Goal: Task Accomplishment & Management: Manage account settings

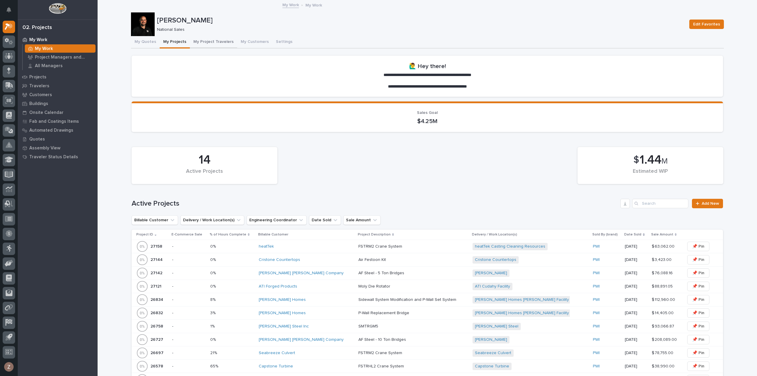
click at [137, 38] on button "My Quotes" at bounding box center [145, 42] width 29 height 12
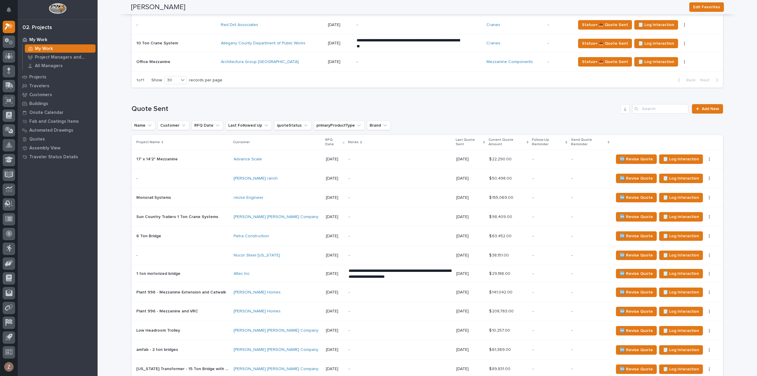
scroll to position [621, 0]
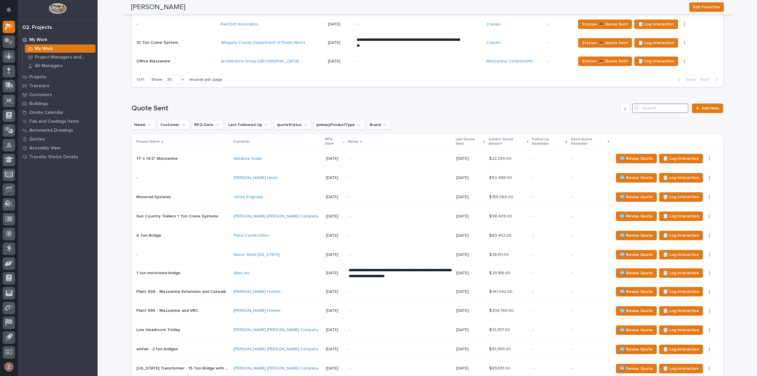
click at [645, 106] on input "Search" at bounding box center [660, 108] width 56 height 9
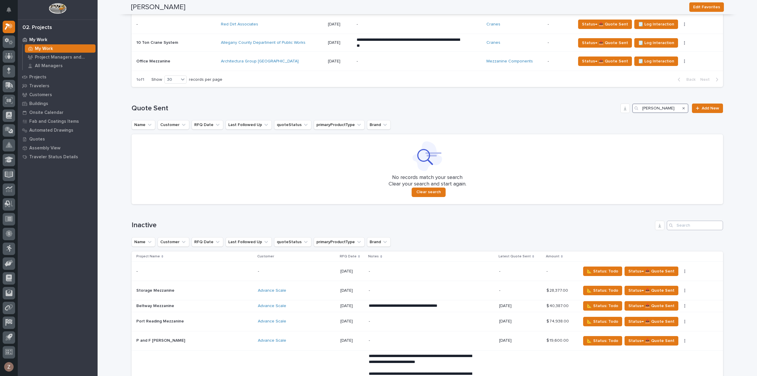
type input "[PERSON_NAME]"
click at [681, 224] on input "Search" at bounding box center [695, 225] width 56 height 9
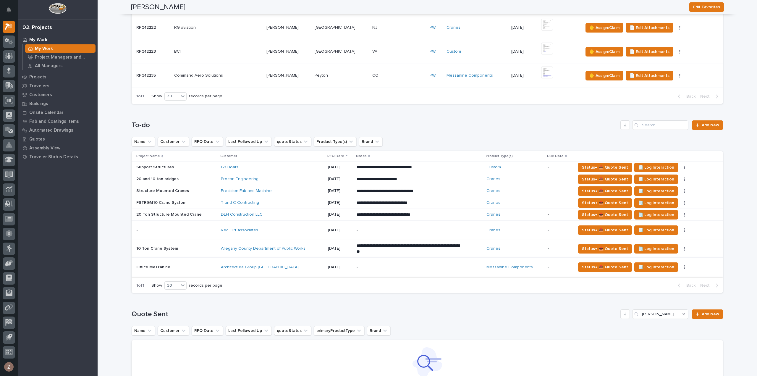
scroll to position [593, 0]
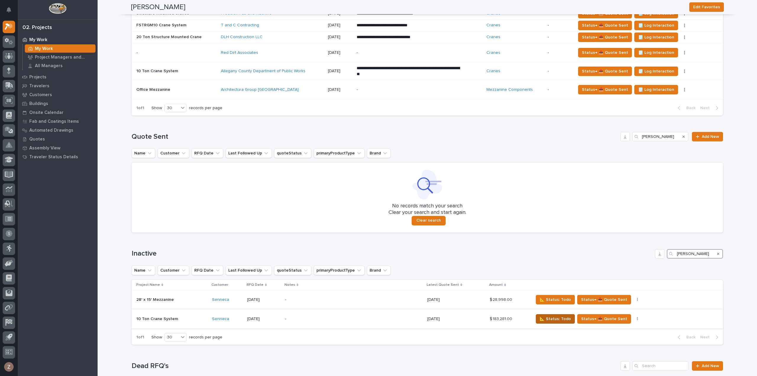
type input "[PERSON_NAME]"
click at [549, 317] on span "📐 Status: Todo" at bounding box center [555, 318] width 31 height 7
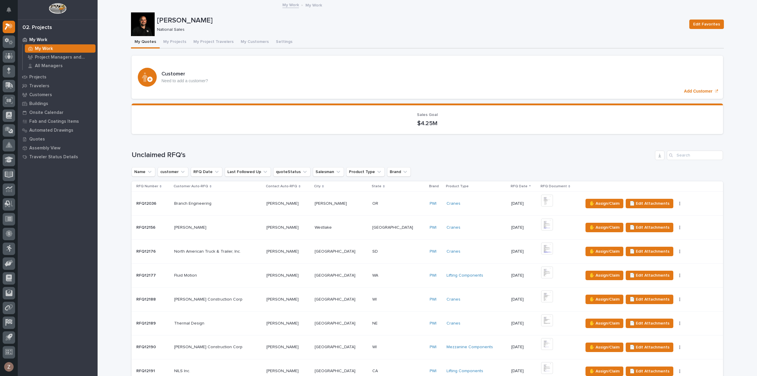
scroll to position [207, 0]
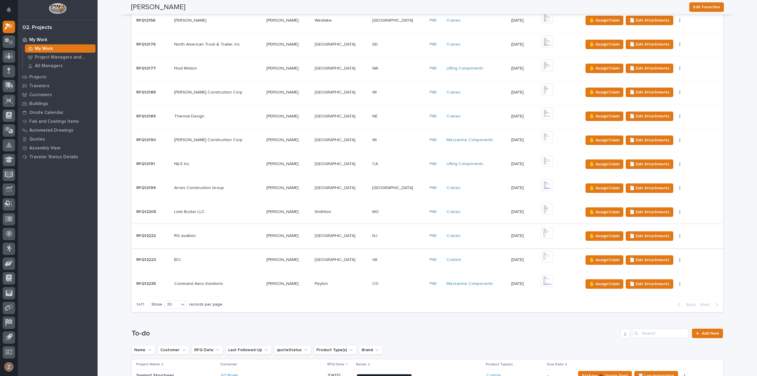
click at [541, 230] on img at bounding box center [547, 233] width 12 height 12
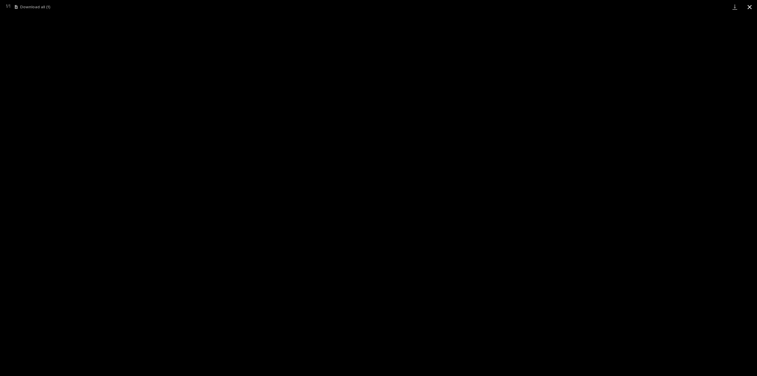
click at [752, 8] on button "Close gallery" at bounding box center [749, 7] width 15 height 14
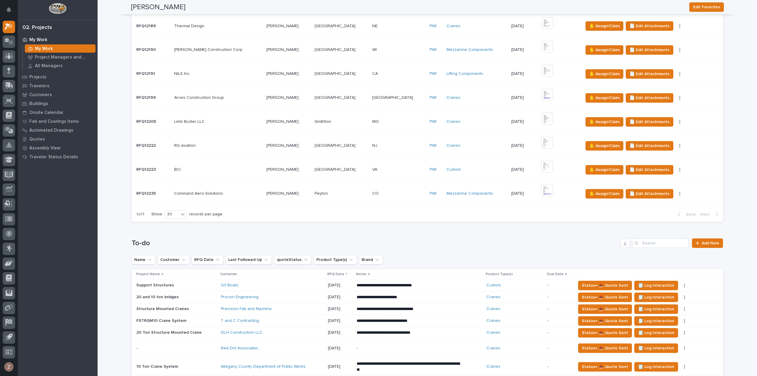
scroll to position [414, 0]
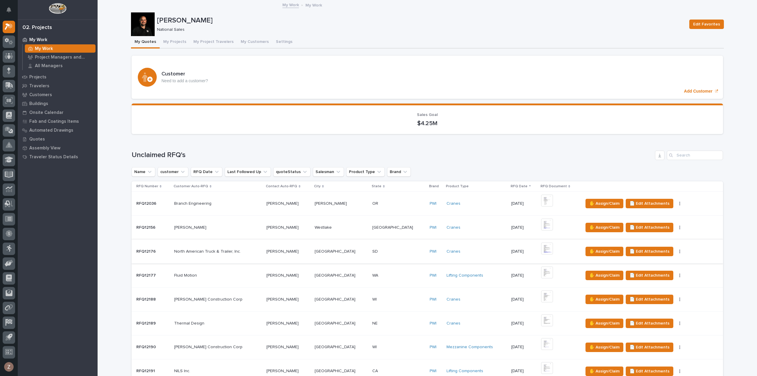
scroll to position [414, 0]
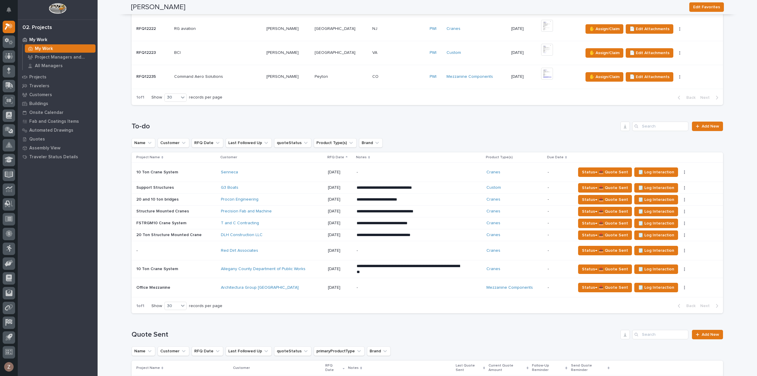
click at [305, 170] on div "Senneca" at bounding box center [272, 172] width 102 height 5
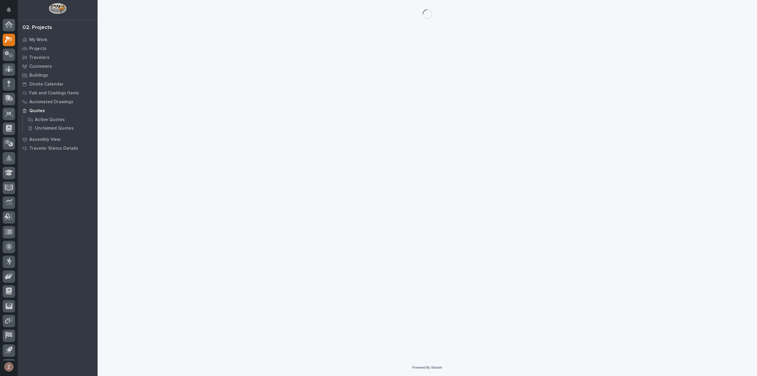
scroll to position [13, 0]
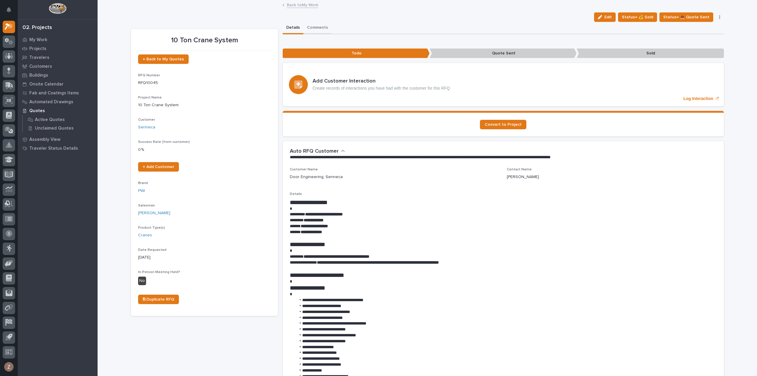
click at [322, 27] on button "Comments" at bounding box center [317, 28] width 28 height 12
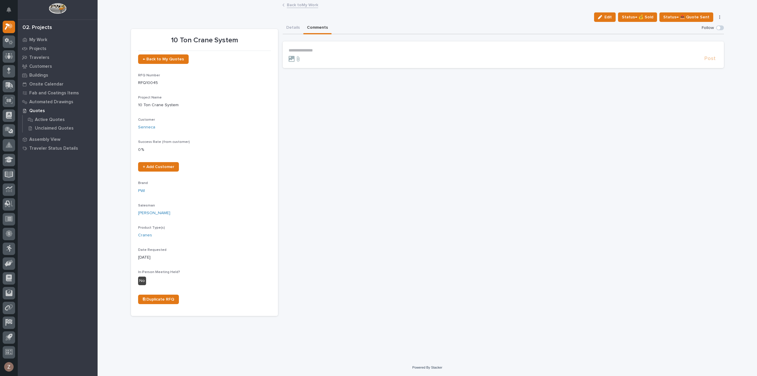
click at [320, 51] on p "**********" at bounding box center [503, 50] width 429 height 5
drag, startPoint x: 300, startPoint y: 49, endPoint x: 278, endPoint y: 49, distance: 22.5
click at [278, 49] on div "**********" at bounding box center [427, 169] width 593 height 294
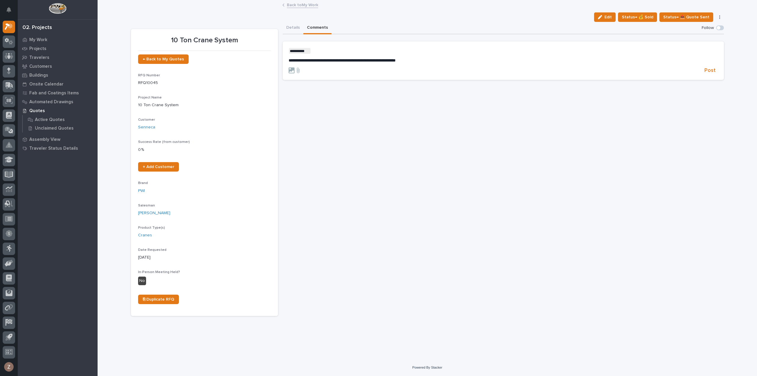
click at [433, 59] on p "**********" at bounding box center [503, 60] width 429 height 5
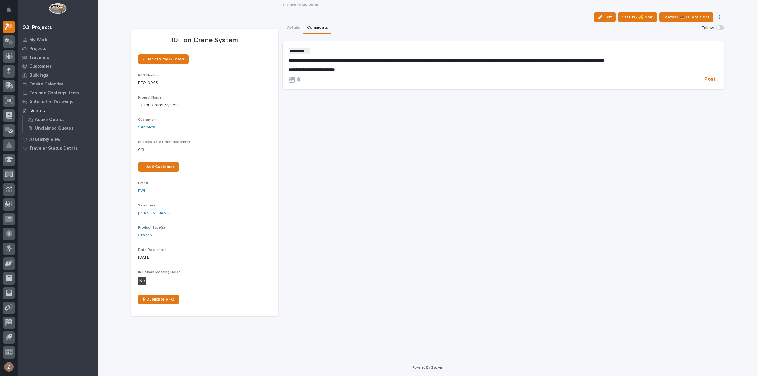
click at [356, 70] on p "**********" at bounding box center [503, 69] width 429 height 5
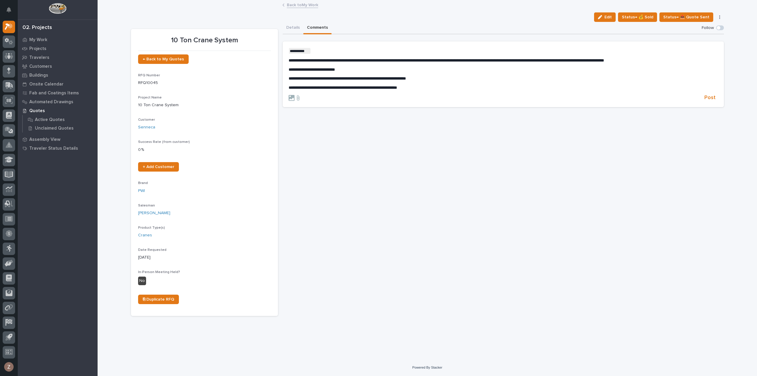
drag, startPoint x: 356, startPoint y: 70, endPoint x: 392, endPoint y: 98, distance: 45.7
drag, startPoint x: 392, startPoint y: 98, endPoint x: 331, endPoint y: 88, distance: 61.7
click at [331, 88] on span "**********" at bounding box center [343, 87] width 109 height 4
click at [438, 88] on p "**********" at bounding box center [503, 87] width 429 height 5
click at [293, 106] on icon at bounding box center [292, 107] width 6 height 6
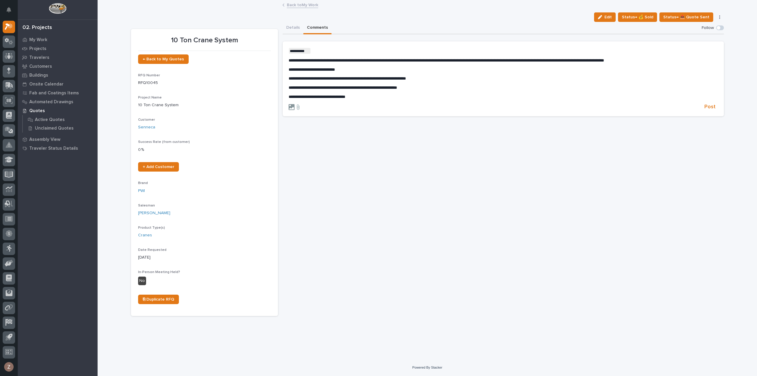
click at [289, 104] on input "file" at bounding box center [289, 104] width 0 height 0
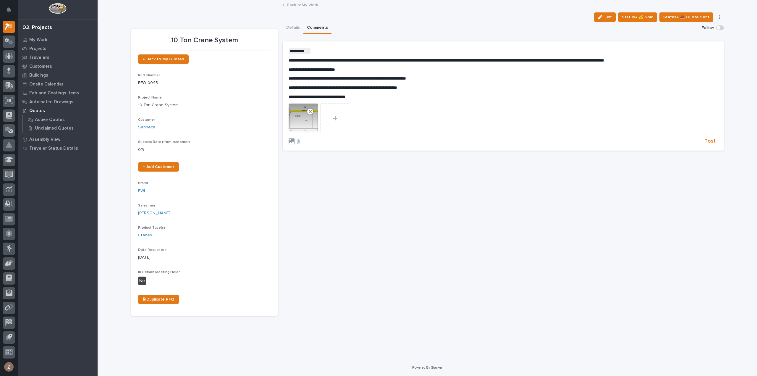
click at [293, 140] on icon at bounding box center [292, 141] width 6 height 6
click at [289, 138] on input "file" at bounding box center [289, 138] width 0 height 0
drag, startPoint x: 683, startPoint y: 141, endPoint x: 710, endPoint y: 143, distance: 27.5
click at [710, 143] on div "Post" at bounding box center [503, 141] width 429 height 7
click at [713, 143] on span "Post" at bounding box center [710, 141] width 11 height 7
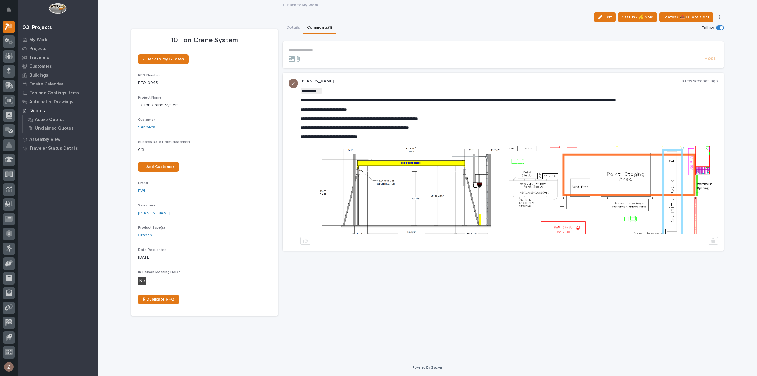
click at [518, 372] on div "My Settings Log Out 02. Projects My Work Projects Travelers Customers Buildings…" at bounding box center [428, 188] width 660 height 376
click at [314, 51] on p "**********" at bounding box center [503, 50] width 429 height 5
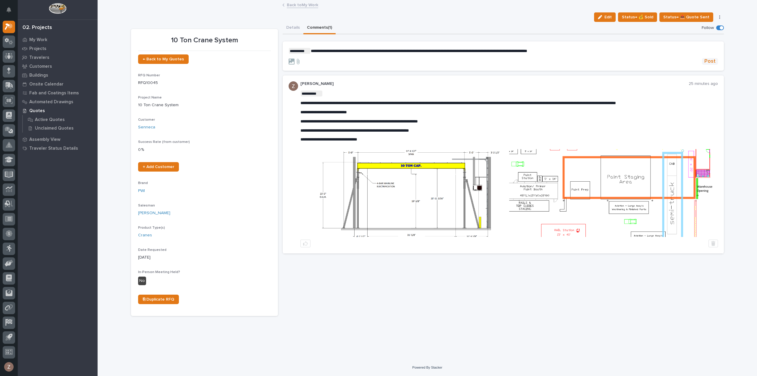
click at [711, 64] on span "Post" at bounding box center [710, 61] width 11 height 7
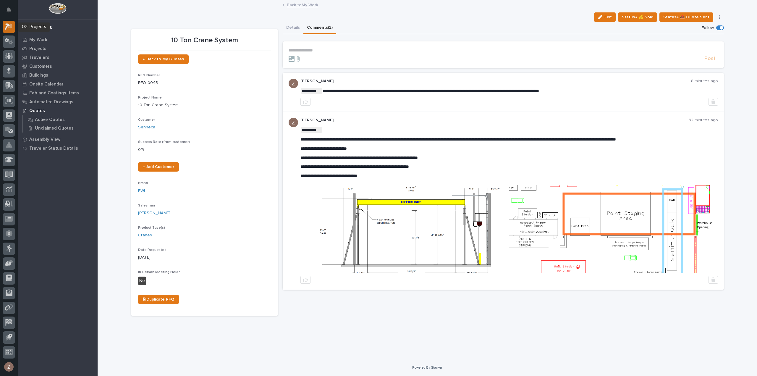
click at [11, 27] on icon at bounding box center [10, 26] width 5 height 6
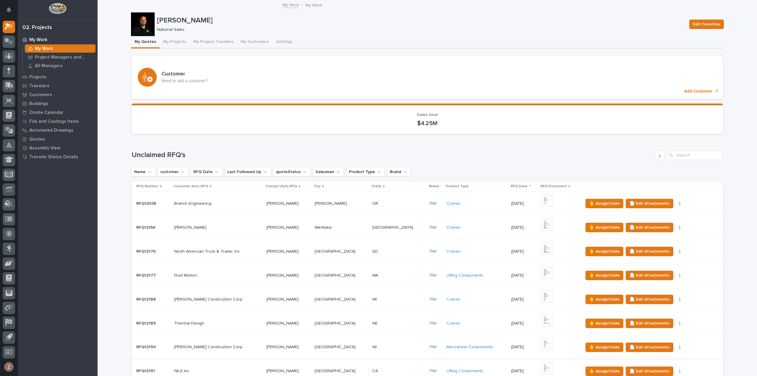
scroll to position [237, 0]
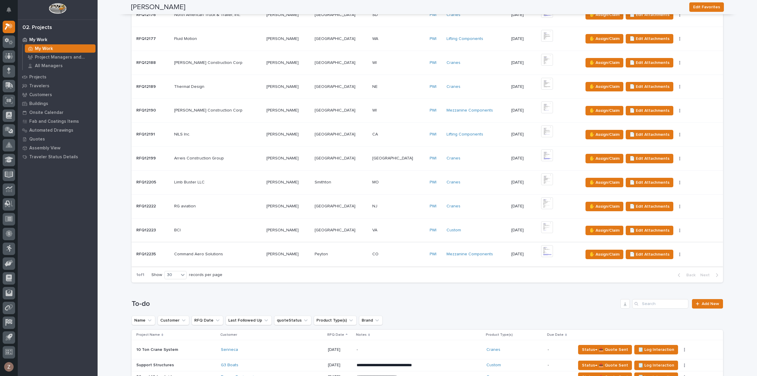
click at [541, 251] on img at bounding box center [547, 251] width 12 height 12
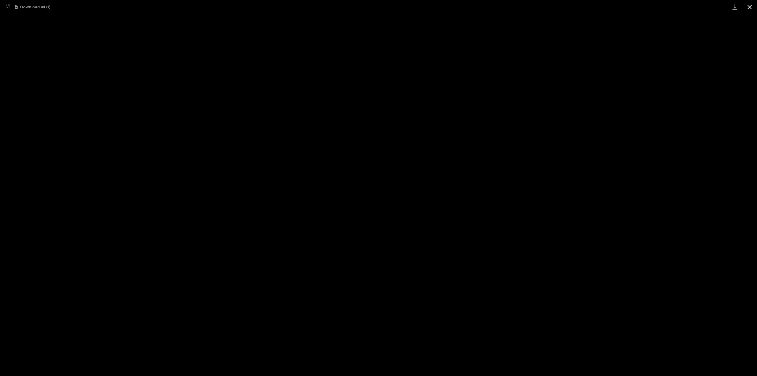
click at [751, 6] on button "Close gallery" at bounding box center [749, 7] width 15 height 14
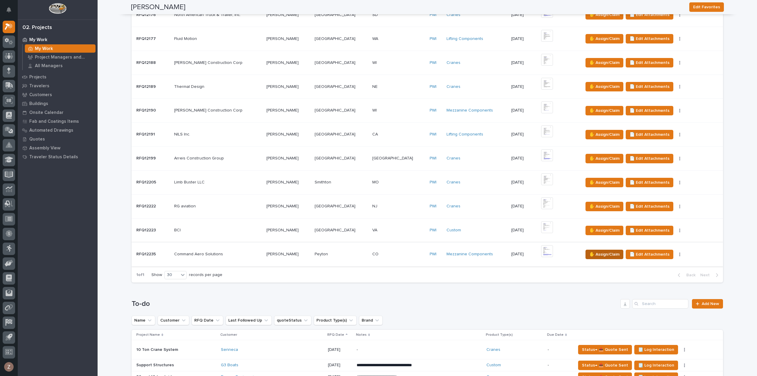
click at [593, 253] on span "✋ Assign/Claim" at bounding box center [604, 254] width 30 height 7
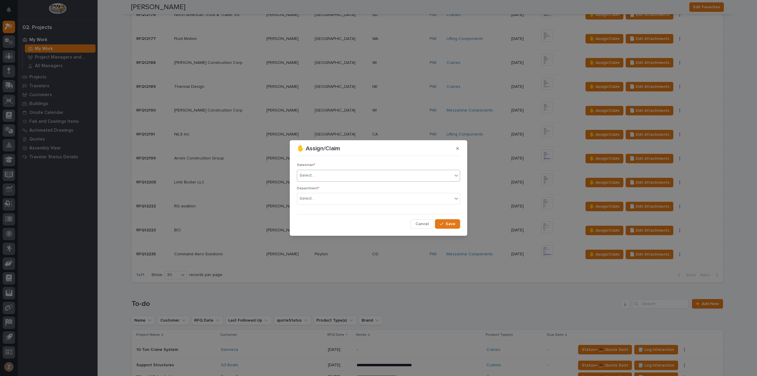
click at [393, 177] on div "Select..." at bounding box center [374, 176] width 155 height 10
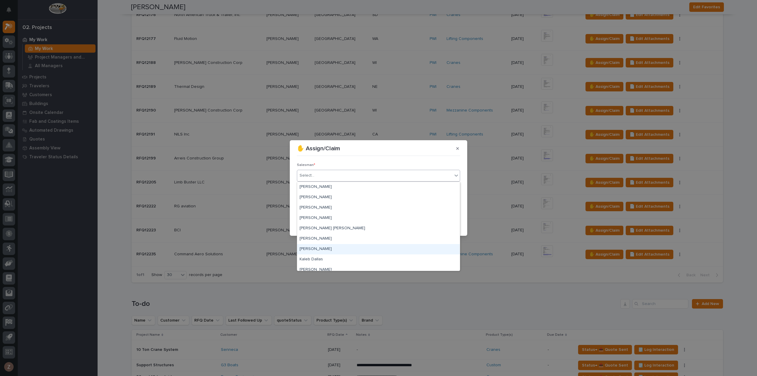
scroll to position [129, 0]
click at [364, 257] on div "[PERSON_NAME]" at bounding box center [378, 255] width 163 height 10
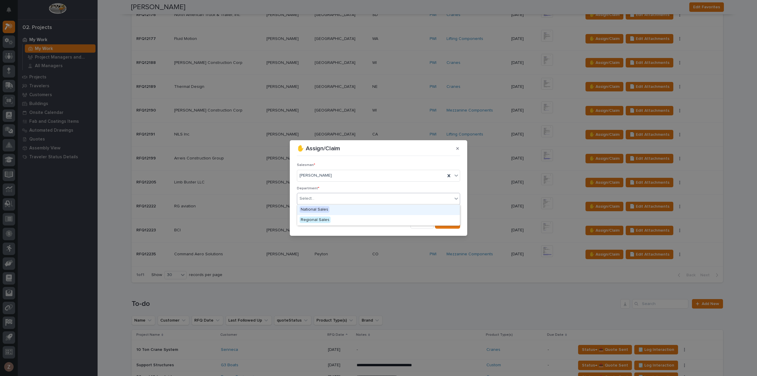
click at [358, 199] on div "Select..." at bounding box center [374, 199] width 155 height 10
click at [357, 210] on div "National Sales" at bounding box center [378, 210] width 163 height 10
click at [447, 224] on span "Save" at bounding box center [451, 223] width 10 height 5
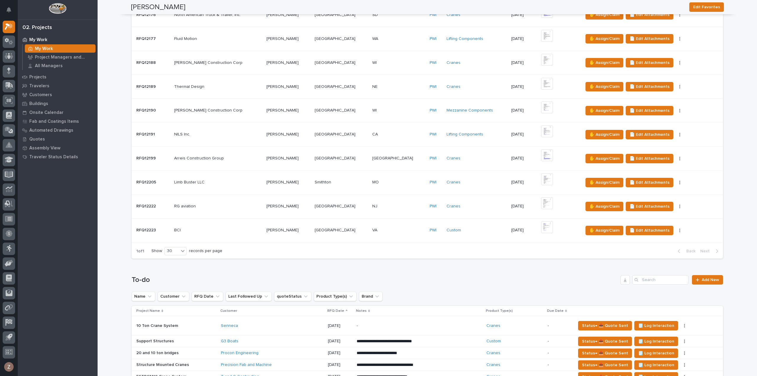
scroll to position [444, 0]
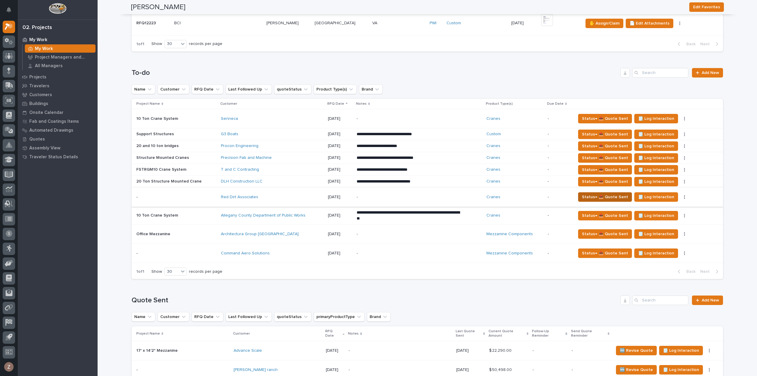
click at [611, 195] on span "Status→ 📤 Quote Sent" at bounding box center [605, 196] width 46 height 7
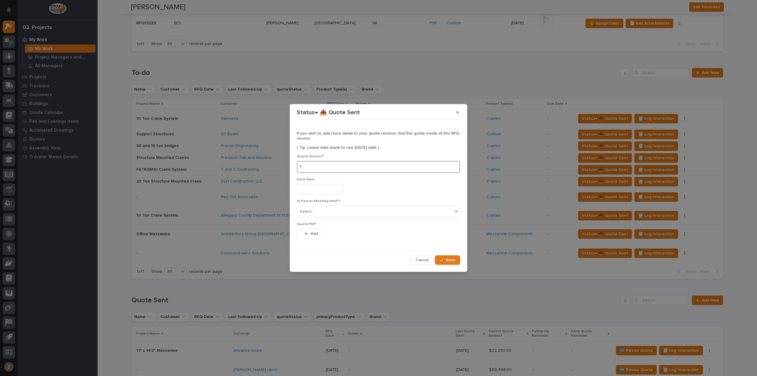
click at [333, 167] on input at bounding box center [378, 167] width 163 height 12
type input "66991"
click at [318, 184] on input "text" at bounding box center [320, 189] width 47 height 10
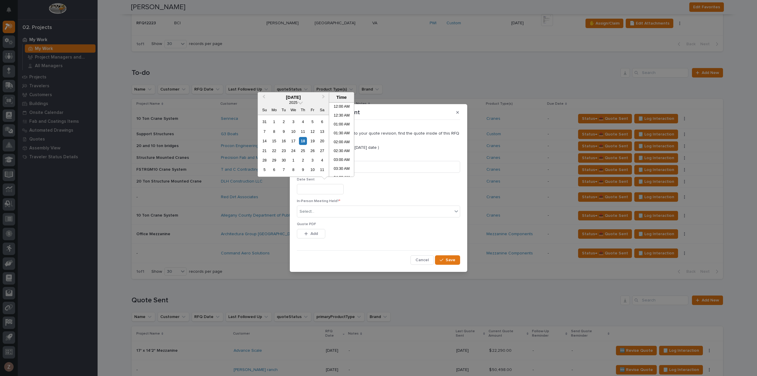
scroll to position [225, 0]
click at [337, 132] on li "02:00 PM" at bounding box center [341, 130] width 25 height 9
type input "**********"
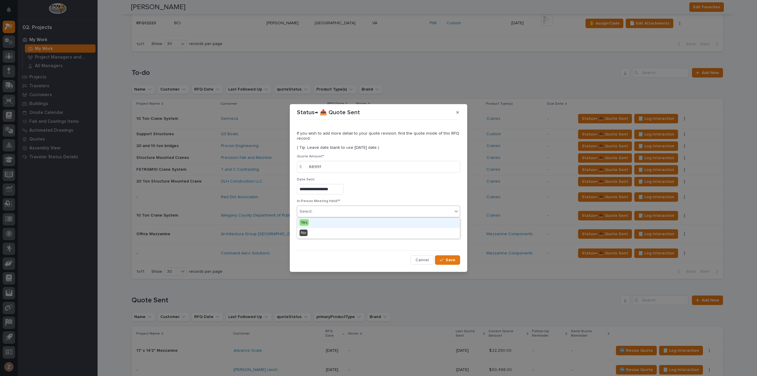
click at [313, 213] on div "Select..." at bounding box center [307, 212] width 15 height 6
click at [315, 235] on div "No" at bounding box center [378, 233] width 163 height 10
click at [453, 261] on span "Save" at bounding box center [451, 259] width 10 height 5
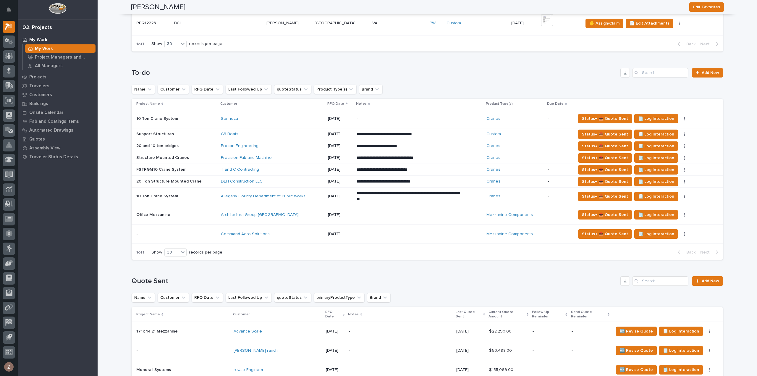
click at [422, 219] on div "-" at bounding box center [409, 214] width 104 height 13
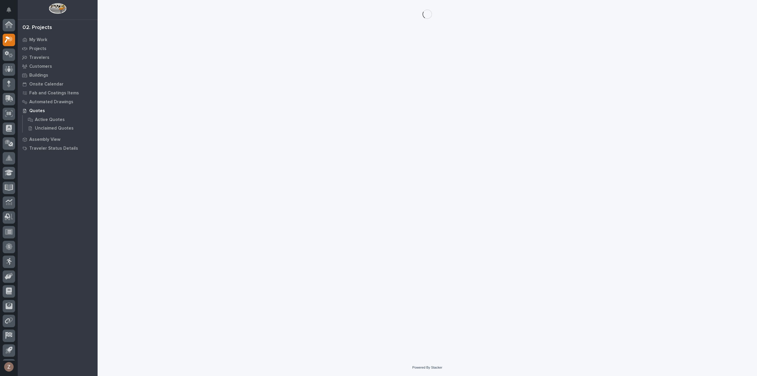
scroll to position [13, 0]
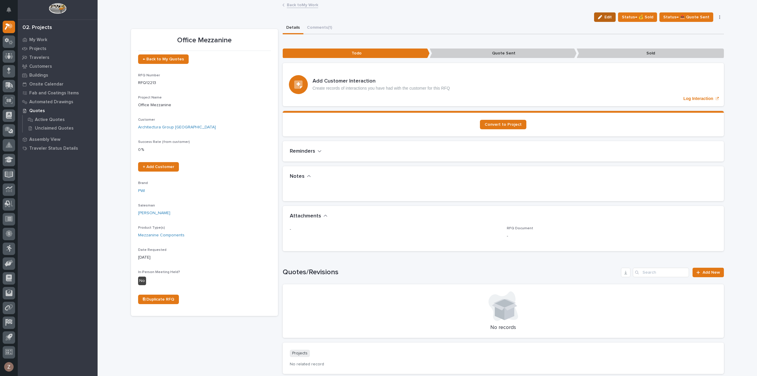
click at [610, 19] on span "Edit" at bounding box center [608, 16] width 7 height 5
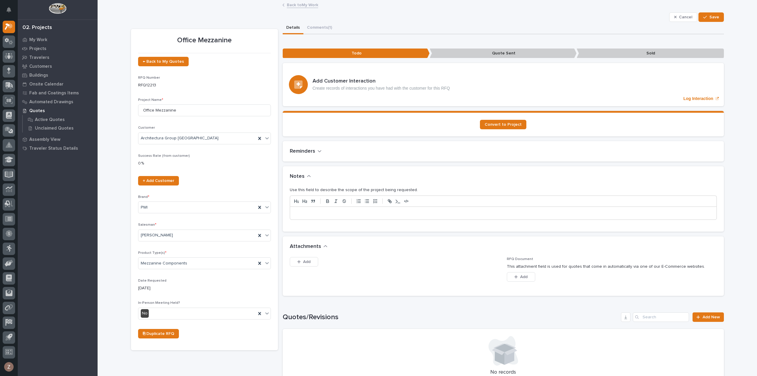
click at [349, 213] on p at bounding box center [504, 213] width 418 height 6
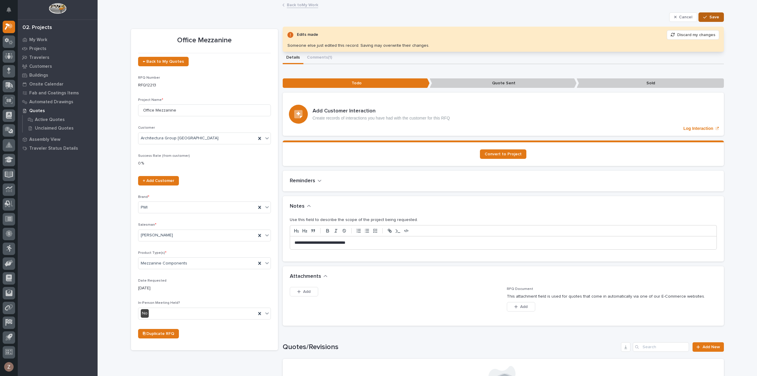
click at [706, 15] on div "button" at bounding box center [706, 17] width 6 height 4
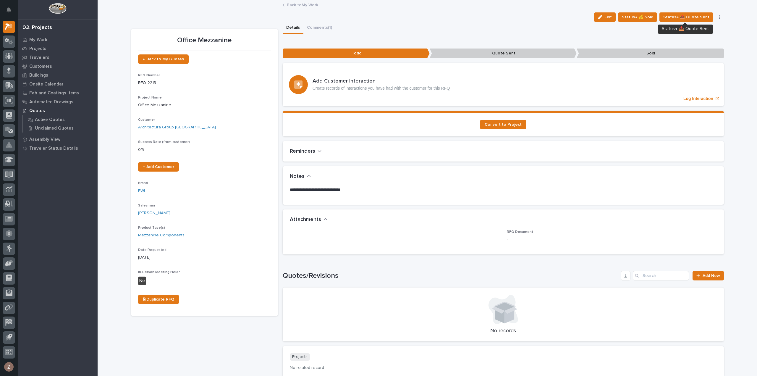
drag, startPoint x: 706, startPoint y: 18, endPoint x: 725, endPoint y: 8, distance: 21.2
drag, startPoint x: 725, startPoint y: 8, endPoint x: 300, endPoint y: 3, distance: 424.2
click at [300, 3] on link "Back to My Work" at bounding box center [302, 4] width 31 height 7
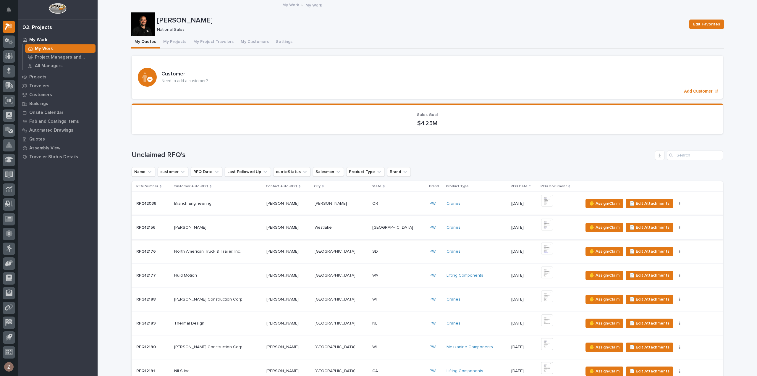
scroll to position [473, 0]
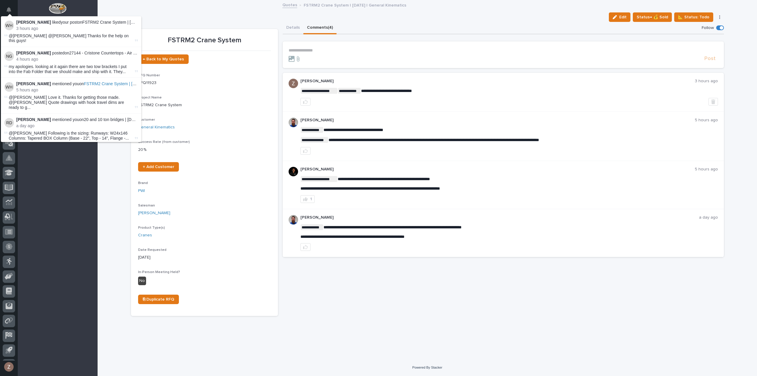
scroll to position [13, 0]
